Goal: Transaction & Acquisition: Purchase product/service

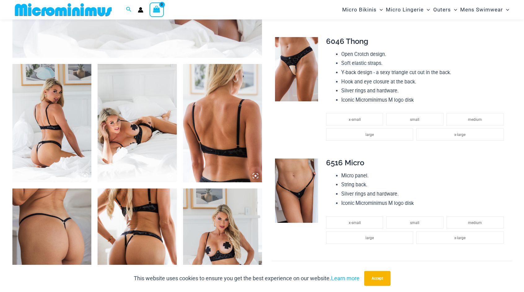
scroll to position [428, 0]
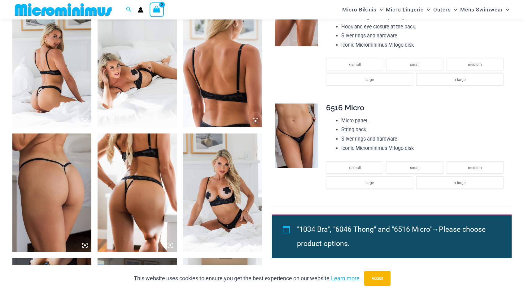
click at [308, 123] on img at bounding box center [296, 136] width 43 height 64
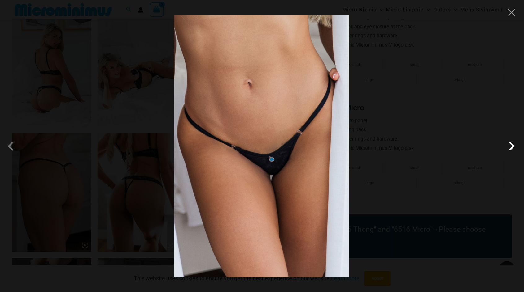
click at [515, 147] on span at bounding box center [511, 146] width 19 height 19
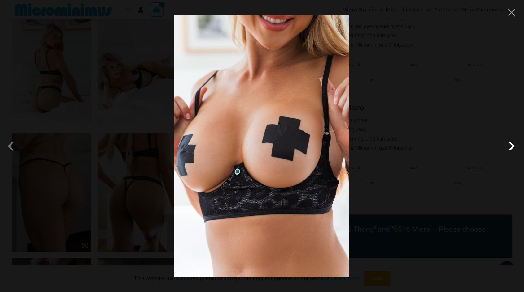
click at [515, 147] on span at bounding box center [511, 146] width 19 height 19
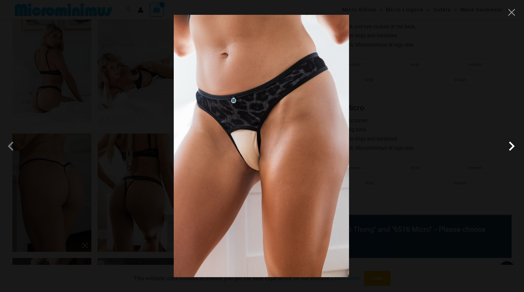
click at [515, 147] on span at bounding box center [511, 146] width 19 height 19
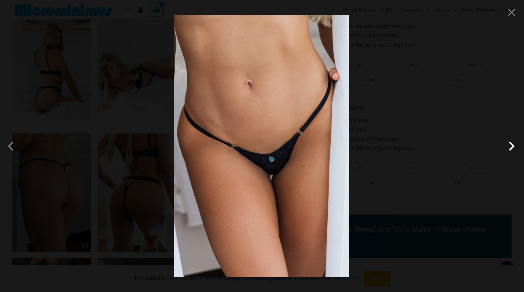
click at [515, 147] on span at bounding box center [511, 146] width 19 height 19
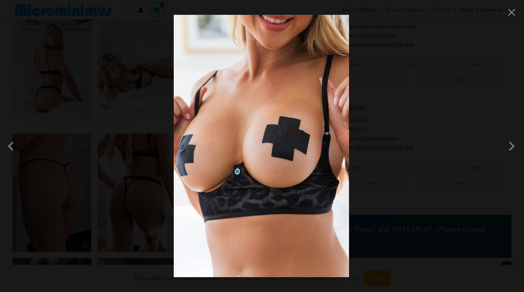
click at [516, 18] on div at bounding box center [262, 146] width 524 height 292
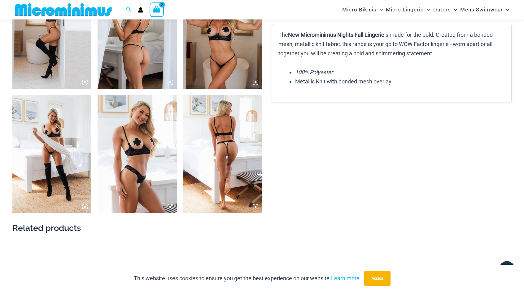
scroll to position [861, 0]
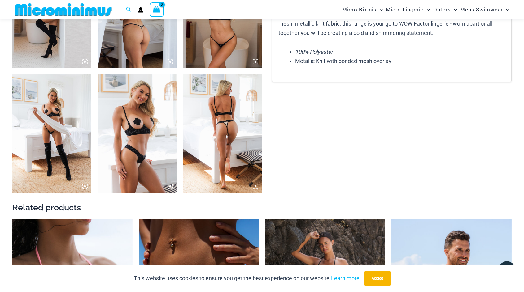
click at [235, 121] on img at bounding box center [222, 134] width 79 height 119
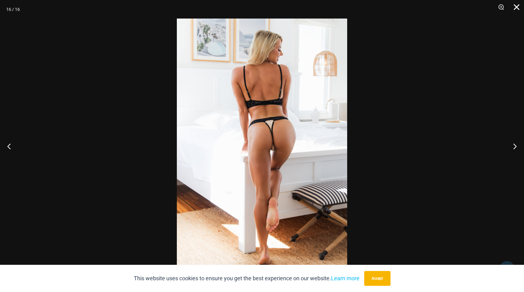
click at [518, 7] on button "Close" at bounding box center [513, 9] width 15 height 19
